Goal: Book appointment/travel/reservation

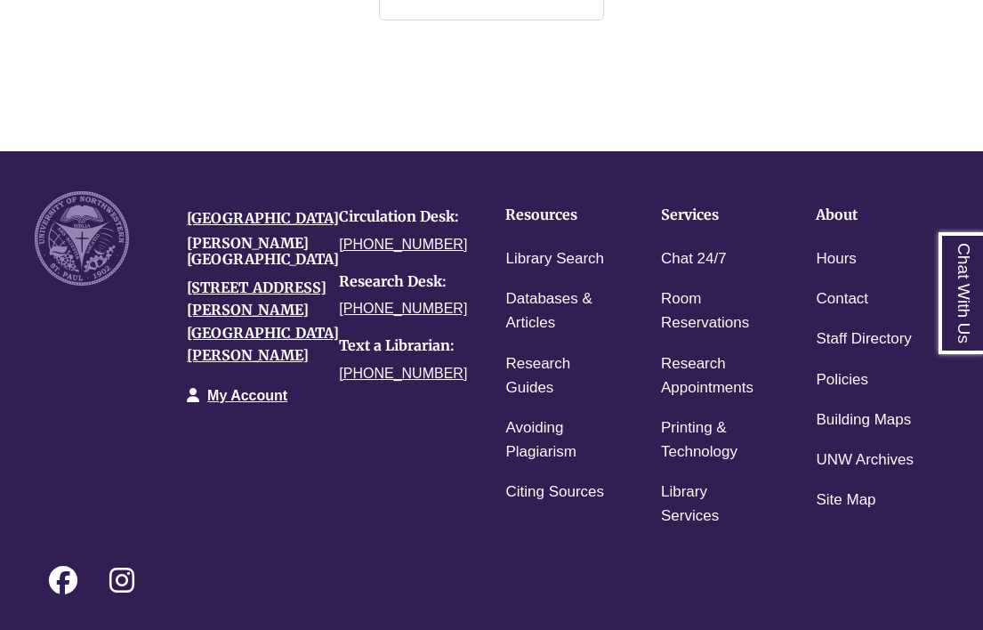
scroll to position [9, 9]
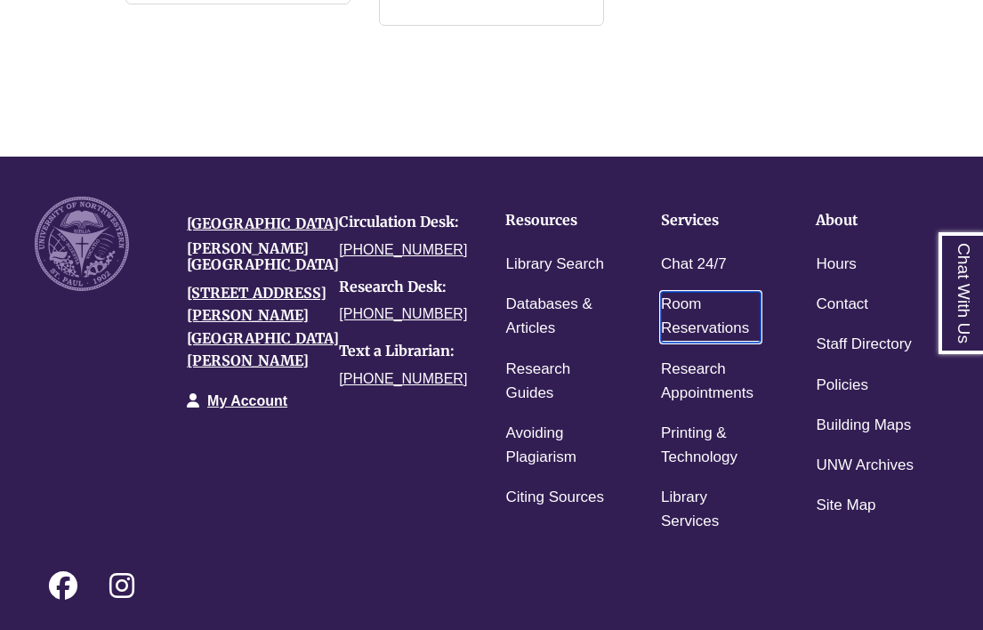
click at [682, 292] on link "Room Reservations" at bounding box center [711, 317] width 101 height 50
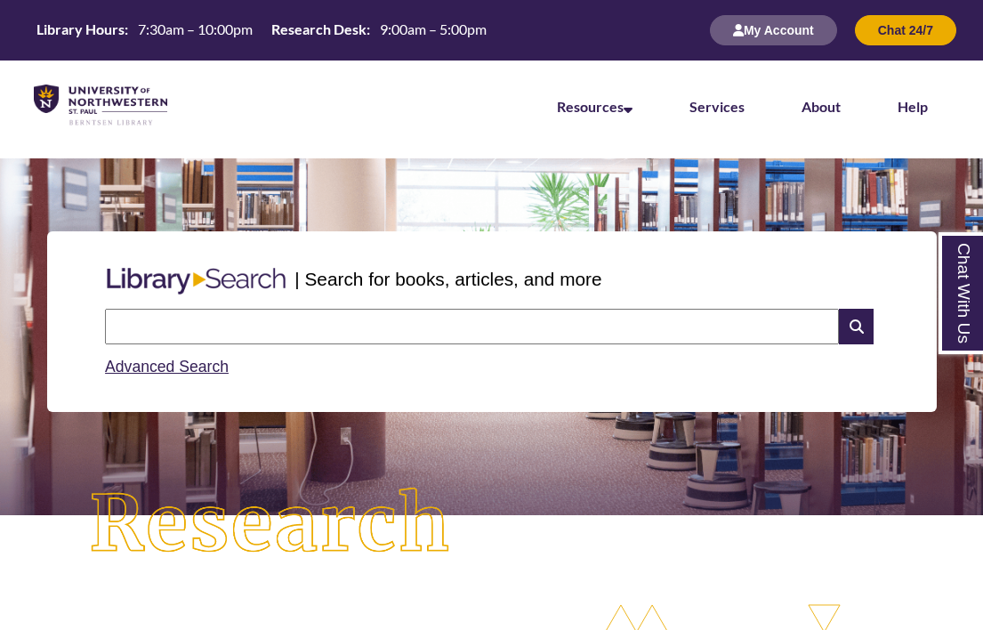
click at [211, 322] on input "text" at bounding box center [472, 327] width 734 height 36
type input "**********"
